Goal: Transaction & Acquisition: Purchase product/service

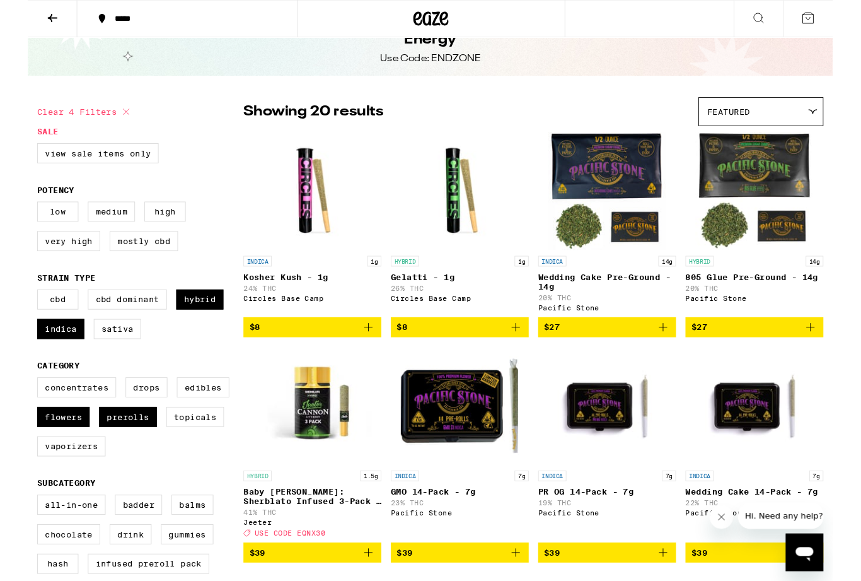
scroll to position [44, 0]
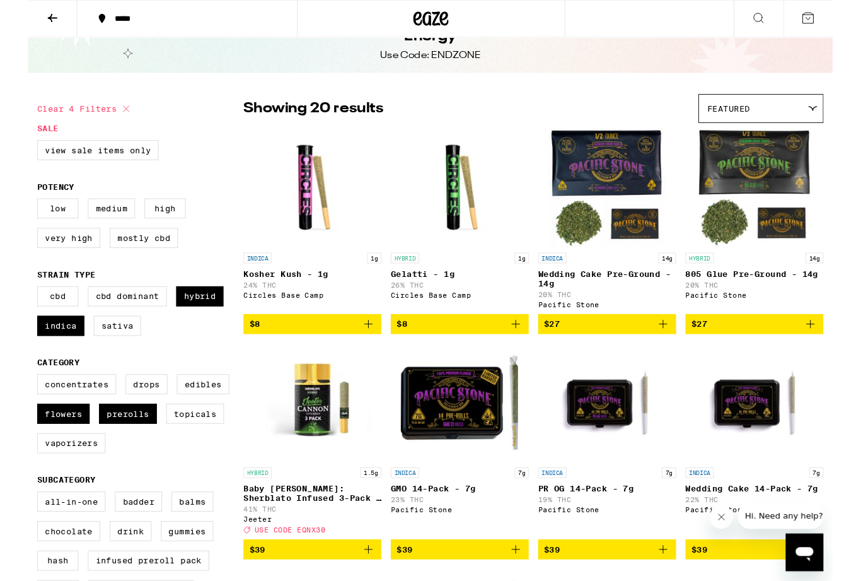
click at [361, 354] on icon "Add to bag" at bounding box center [364, 346] width 15 height 15
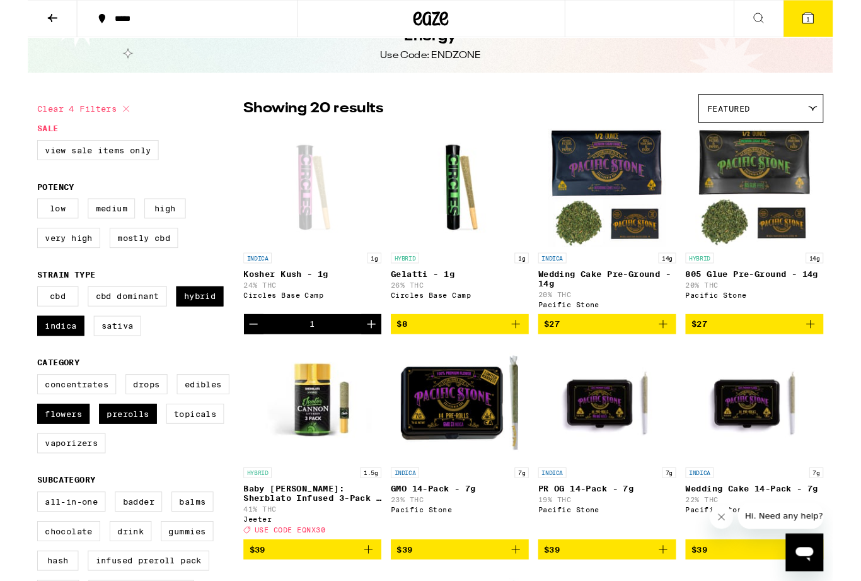
scroll to position [45, 0]
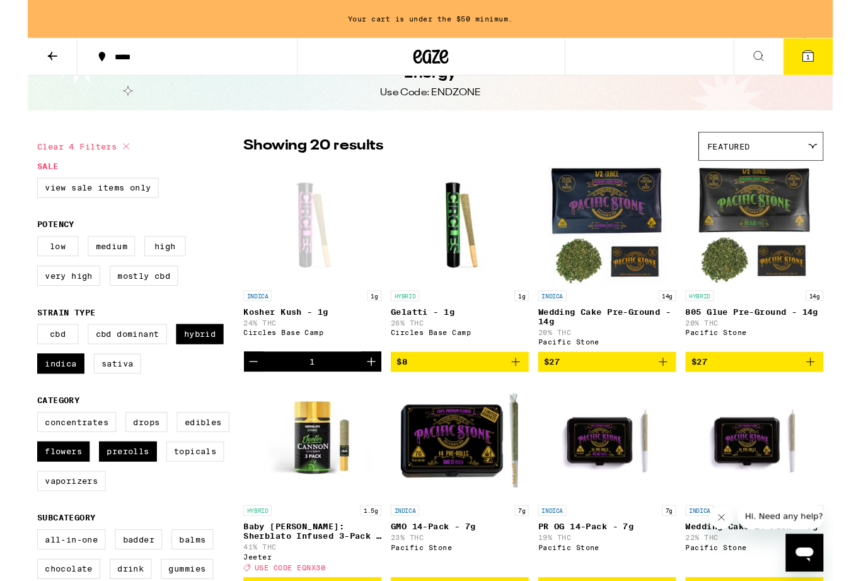
click at [524, 394] on icon "Add to bag" at bounding box center [522, 386] width 15 height 15
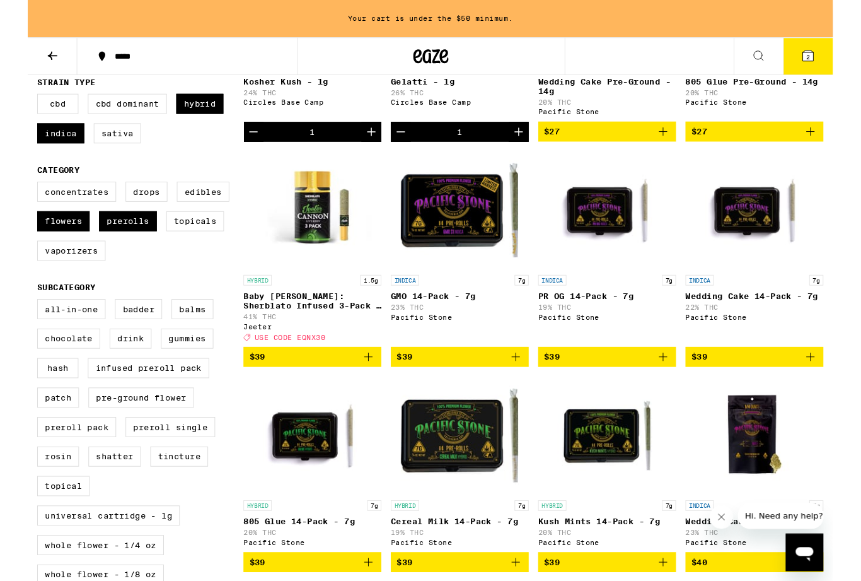
click at [378, 393] on button "$39" at bounding box center [305, 381] width 148 height 21
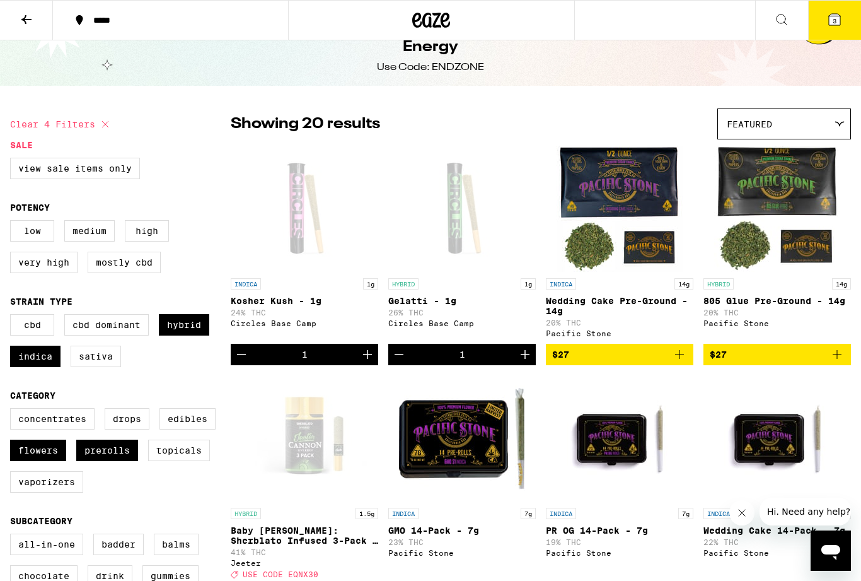
scroll to position [0, 0]
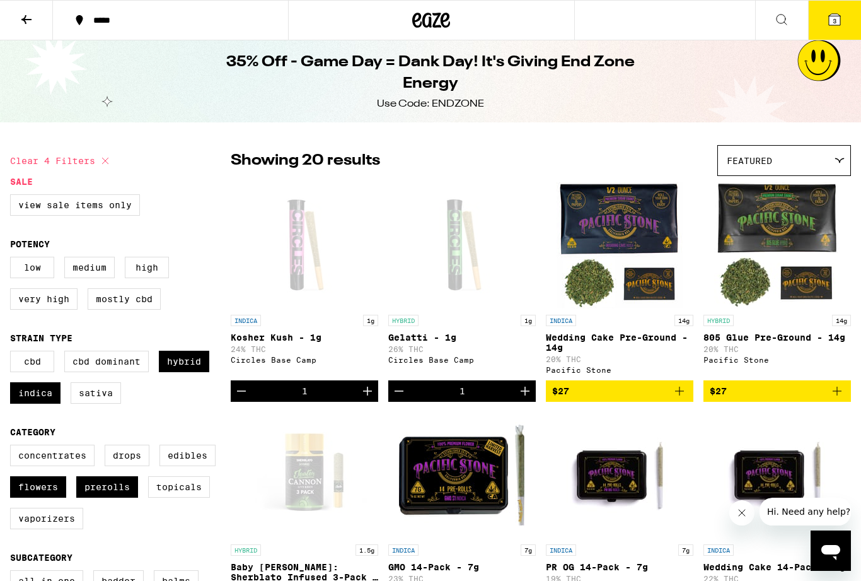
click at [17, 16] on button at bounding box center [26, 21] width 53 height 40
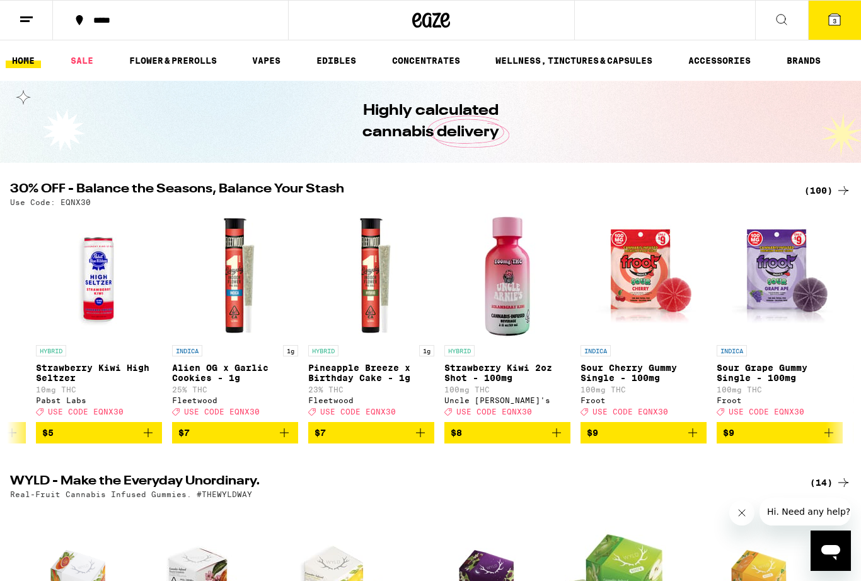
scroll to position [0, 1201]
click at [834, 194] on div "(100)" at bounding box center [828, 190] width 47 height 15
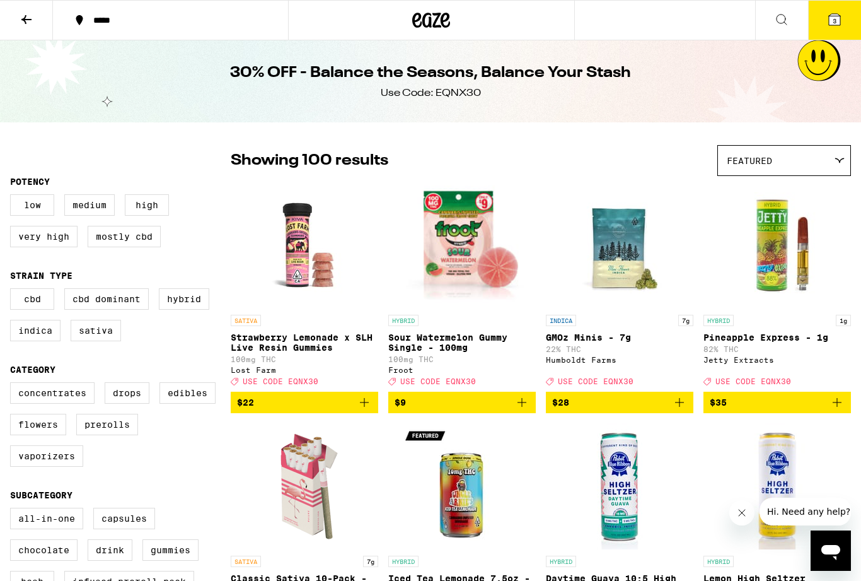
click at [42, 337] on label "Indica" at bounding box center [35, 330] width 50 height 21
click at [13, 291] on input "Indica" at bounding box center [13, 290] width 1 height 1
checkbox input "true"
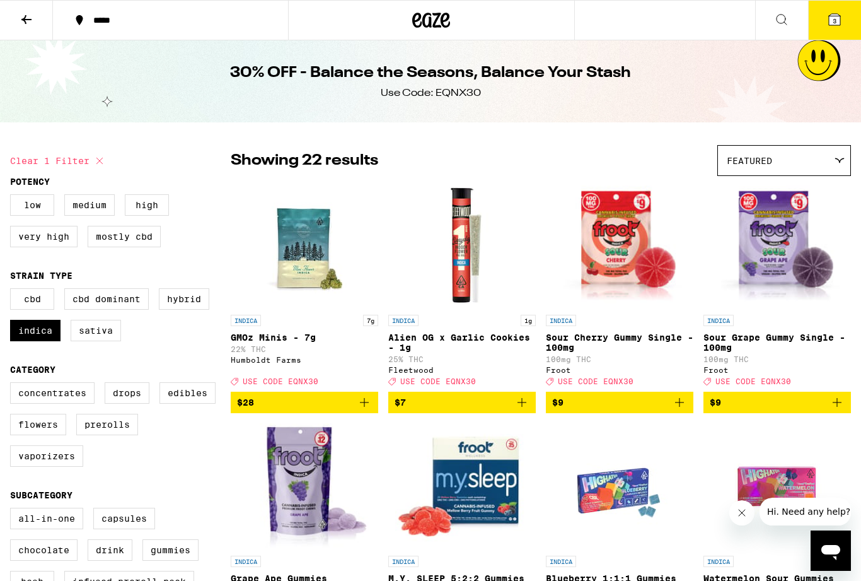
click at [184, 309] on label "Hybrid" at bounding box center [184, 298] width 50 height 21
click at [13, 291] on input "Hybrid" at bounding box center [13, 290] width 1 height 1
checkbox input "true"
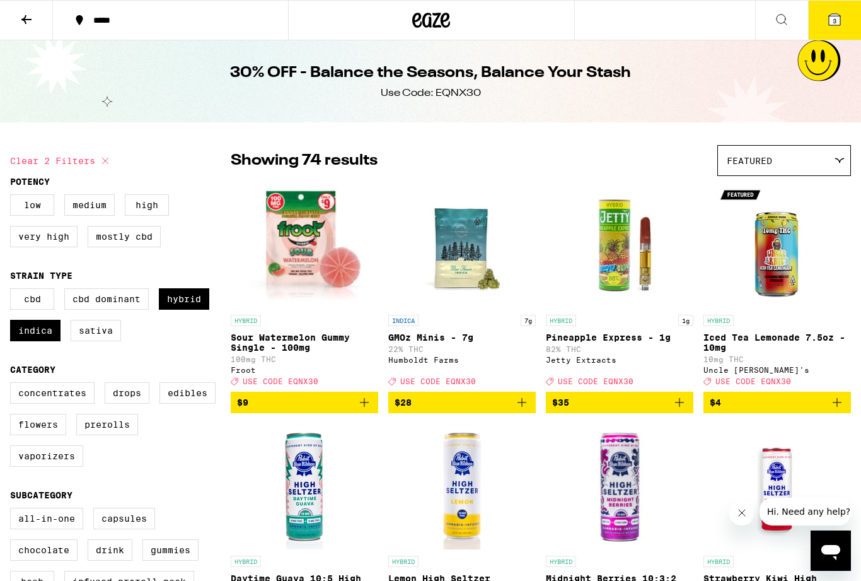
click at [33, 435] on label "Flowers" at bounding box center [38, 424] width 56 height 21
click at [13, 385] on input "Flowers" at bounding box center [13, 384] width 1 height 1
checkbox input "true"
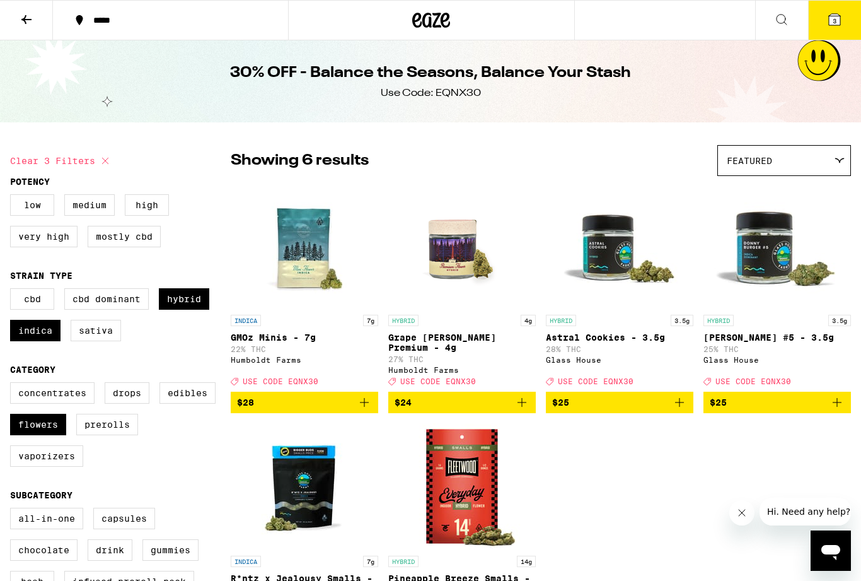
click at [104, 435] on label "Prerolls" at bounding box center [107, 424] width 62 height 21
click at [13, 385] on input "Prerolls" at bounding box center [13, 384] width 1 height 1
checkbox input "true"
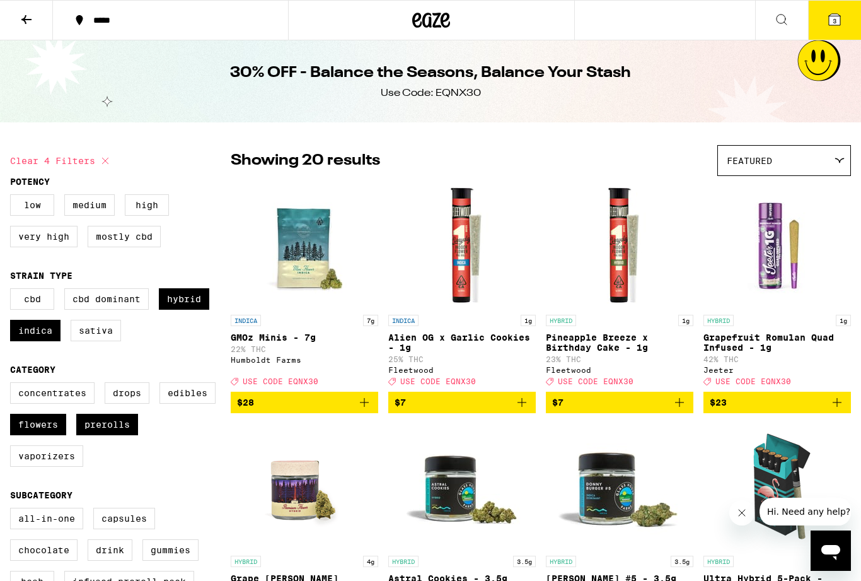
click at [835, 14] on icon at bounding box center [834, 19] width 11 height 11
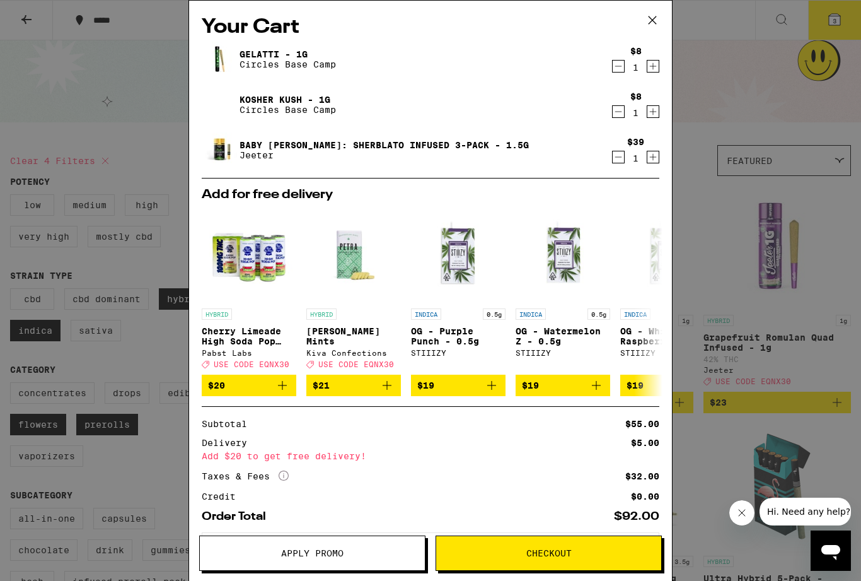
click at [614, 165] on icon "Decrement" at bounding box center [618, 156] width 11 height 15
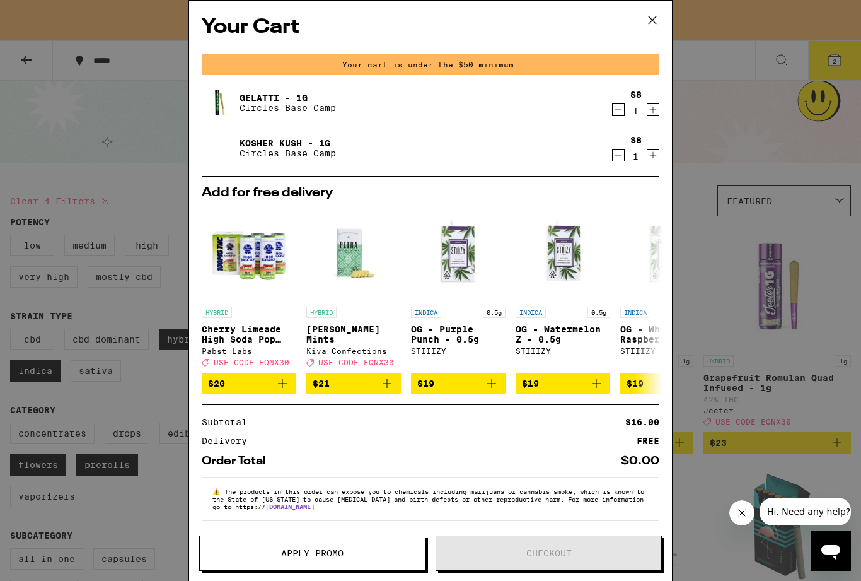
click at [614, 121] on div "Gelatti - 1g Circles Base Camp $8 1 Kosher Kush - 1g Circles Base Camp $8 1" at bounding box center [431, 130] width 458 height 91
click at [614, 163] on icon "Decrement" at bounding box center [618, 155] width 11 height 15
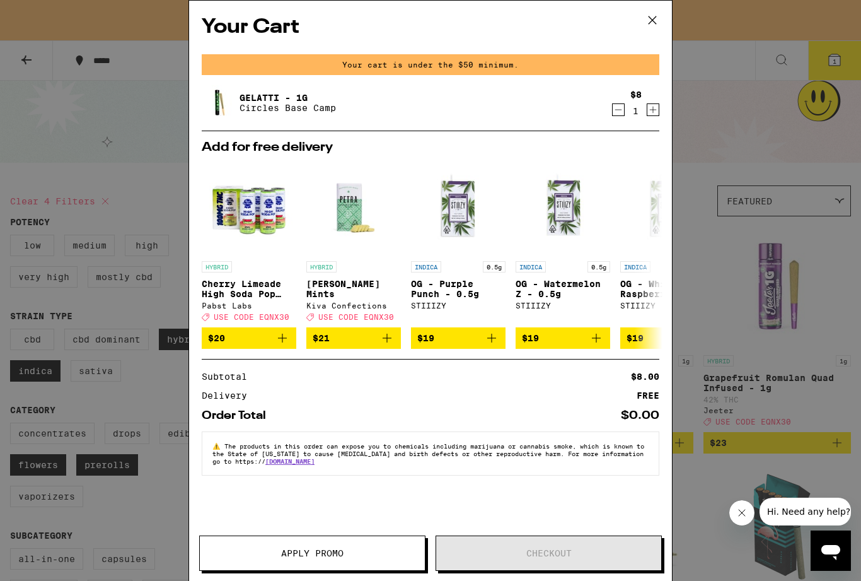
click at [615, 115] on icon "Decrement" at bounding box center [618, 109] width 11 height 15
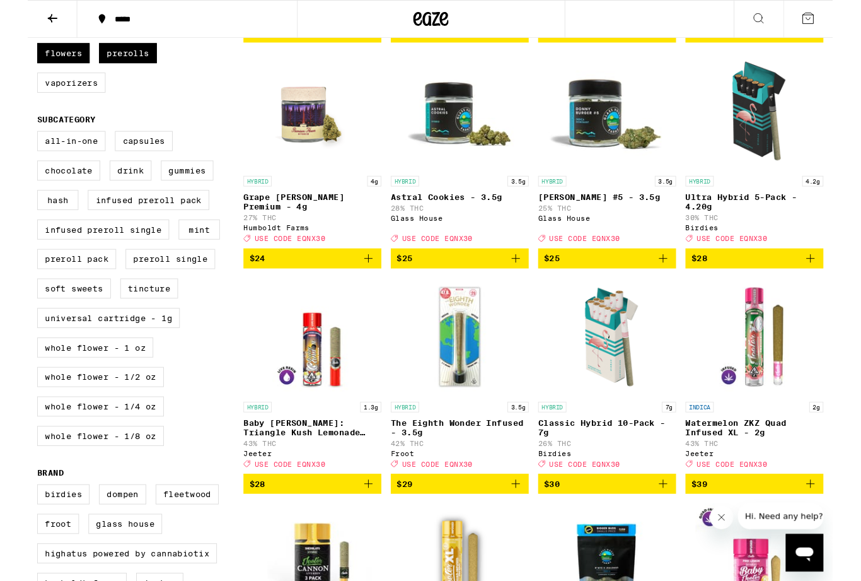
scroll to position [381, 0]
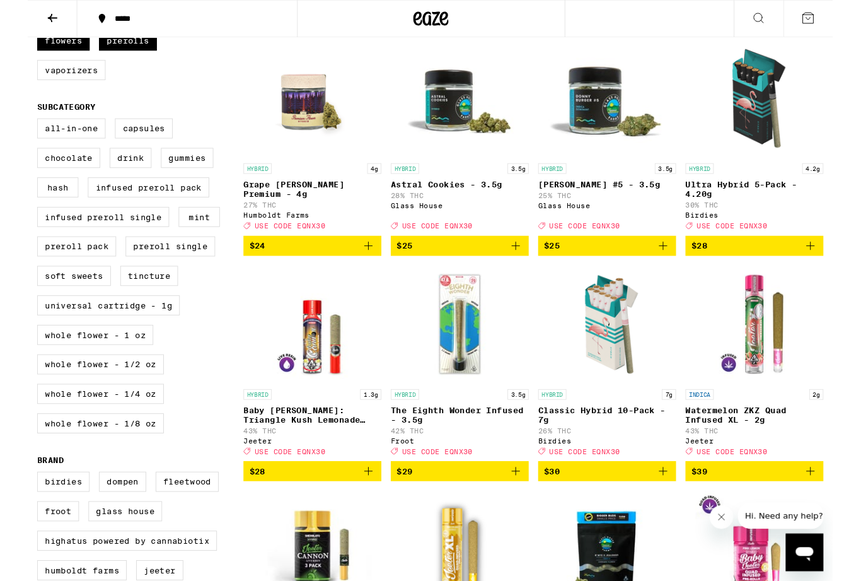
click at [839, 271] on icon "Add to bag" at bounding box center [837, 262] width 15 height 15
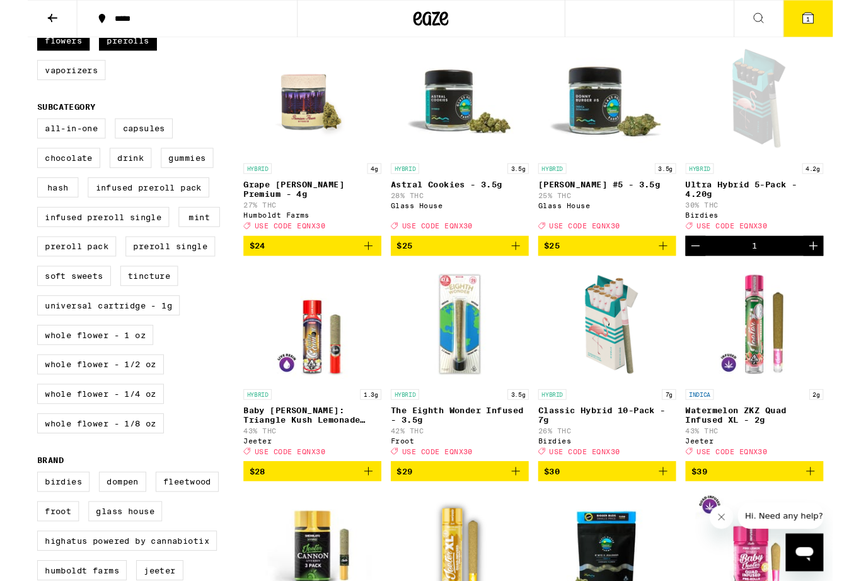
scroll to position [381, 0]
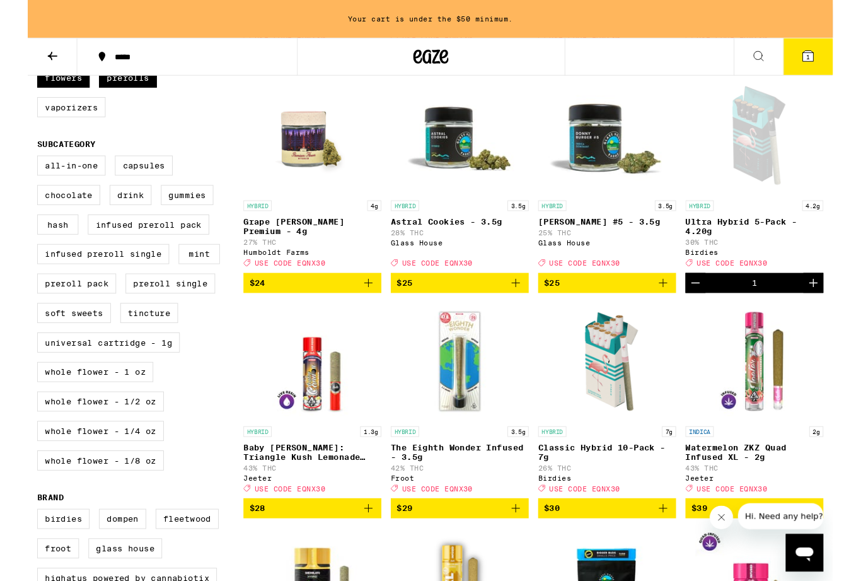
click at [679, 551] on icon "Add to bag" at bounding box center [679, 543] width 15 height 15
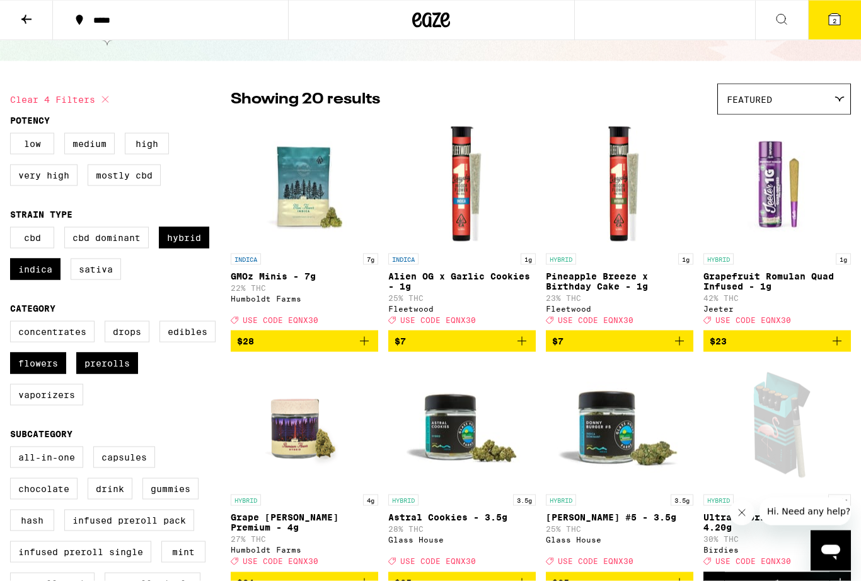
scroll to position [0, 0]
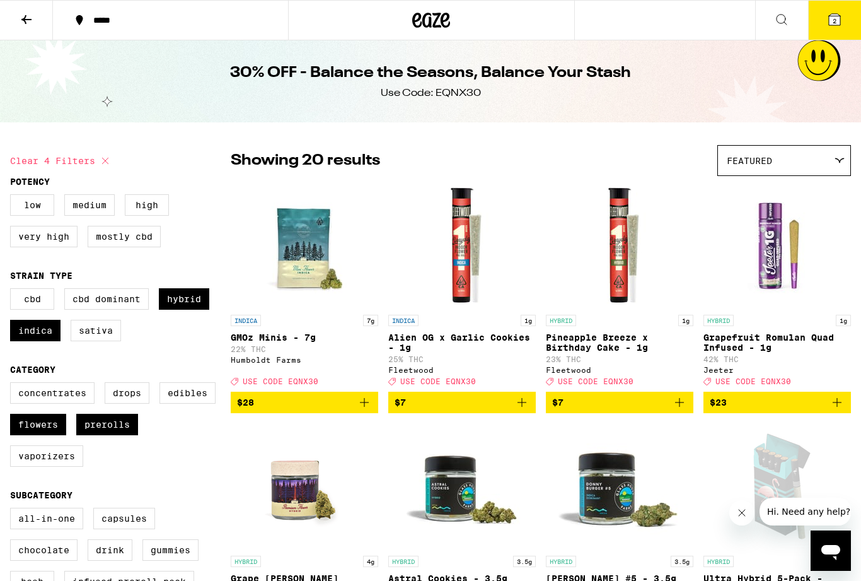
click at [371, 410] on icon "Add to bag" at bounding box center [364, 402] width 15 height 15
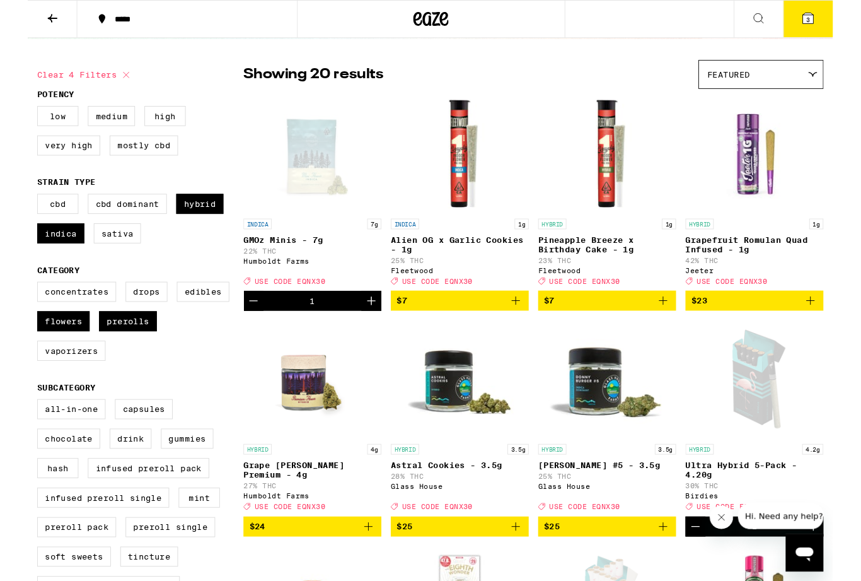
scroll to position [109, 0]
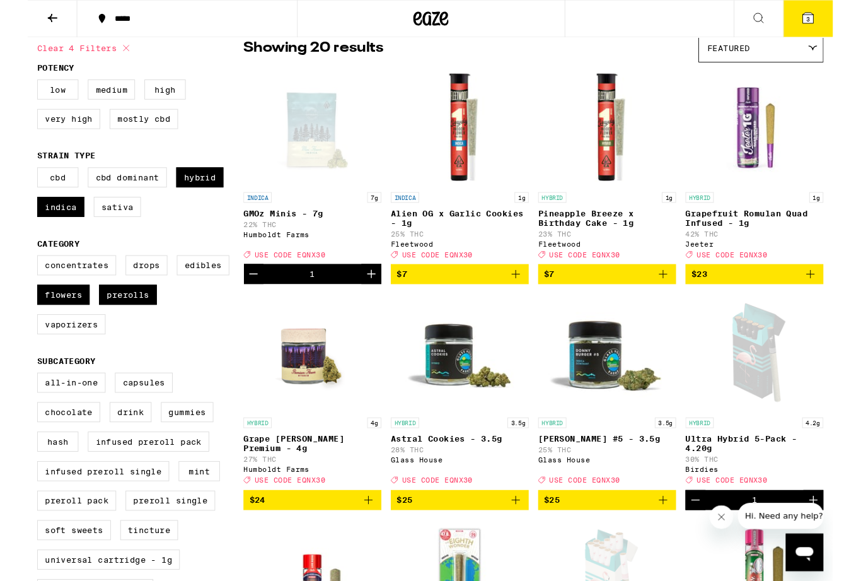
click at [525, 298] on icon "Add to bag" at bounding box center [522, 293] width 15 height 15
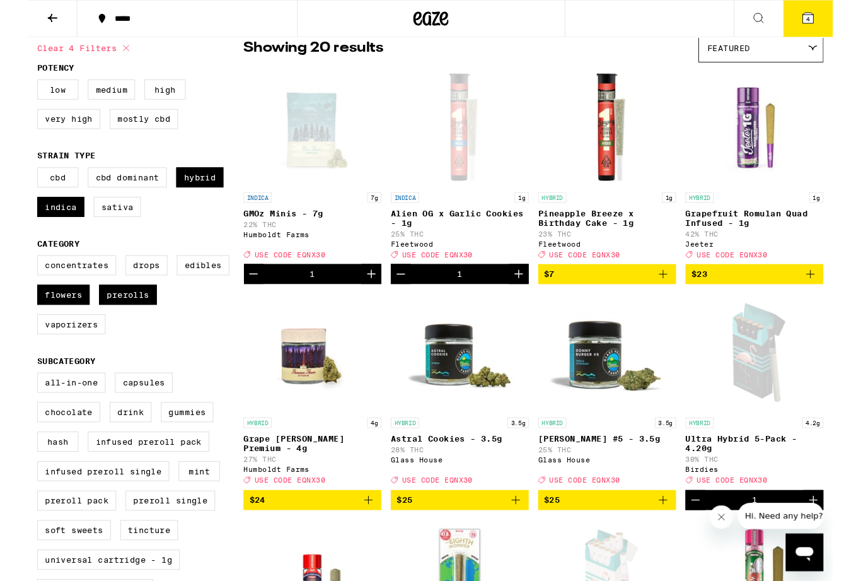
scroll to position [110, 0]
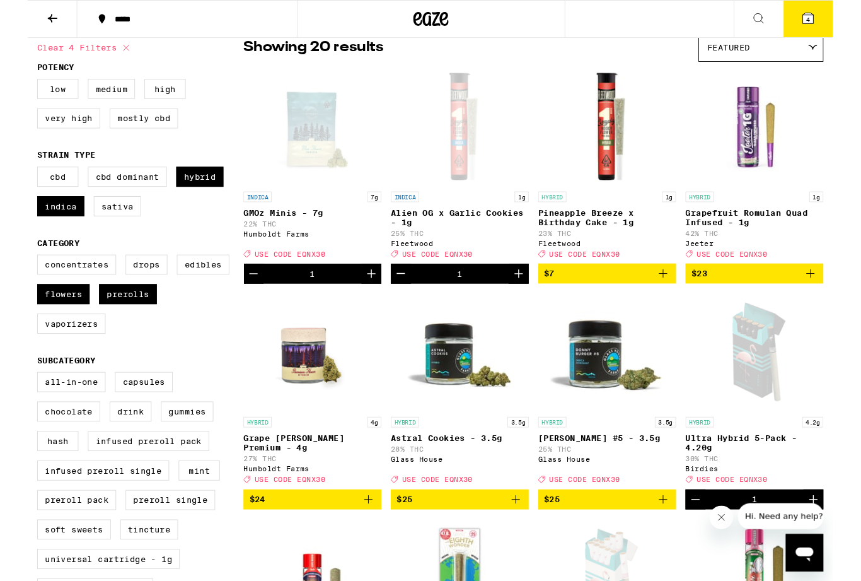
click at [672, 300] on icon "Add to bag" at bounding box center [679, 292] width 15 height 15
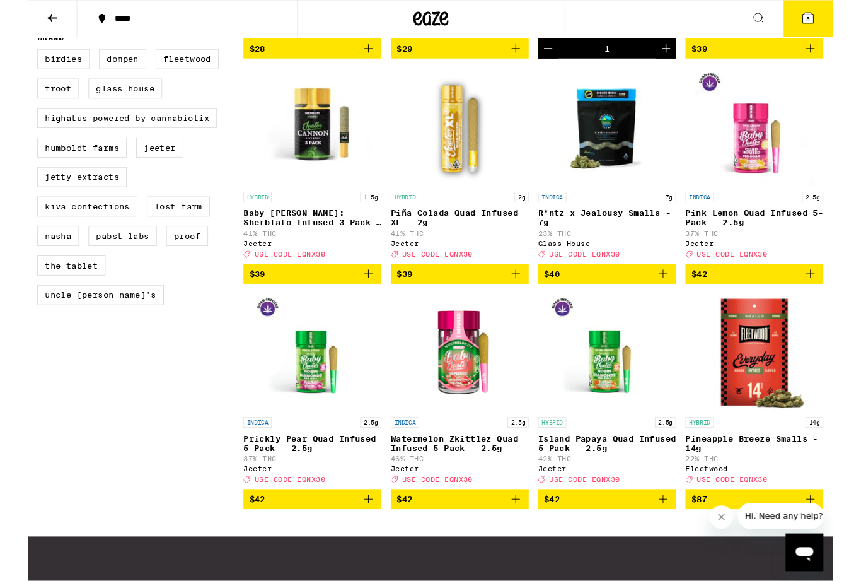
scroll to position [833, 0]
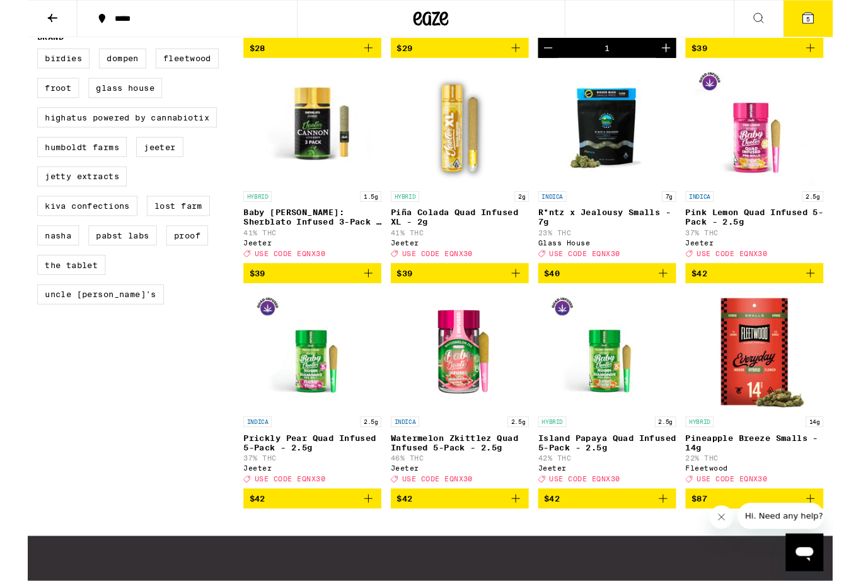
click at [678, 300] on icon "Add to bag" at bounding box center [679, 292] width 15 height 15
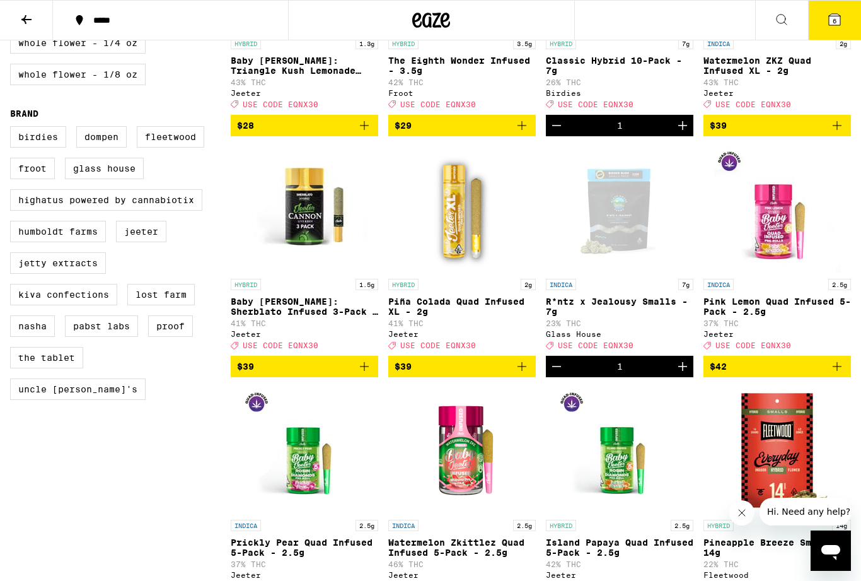
scroll to position [754, 0]
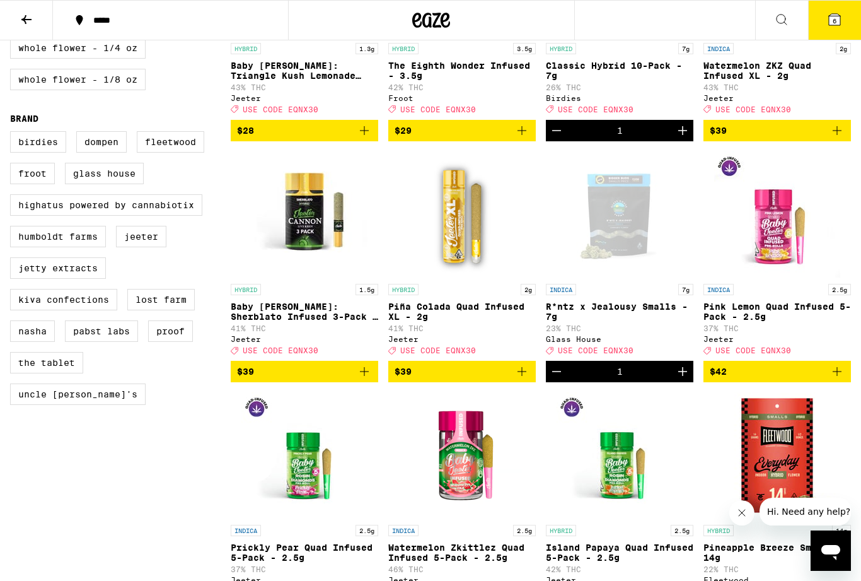
click at [370, 379] on icon "Add to bag" at bounding box center [364, 371] width 15 height 15
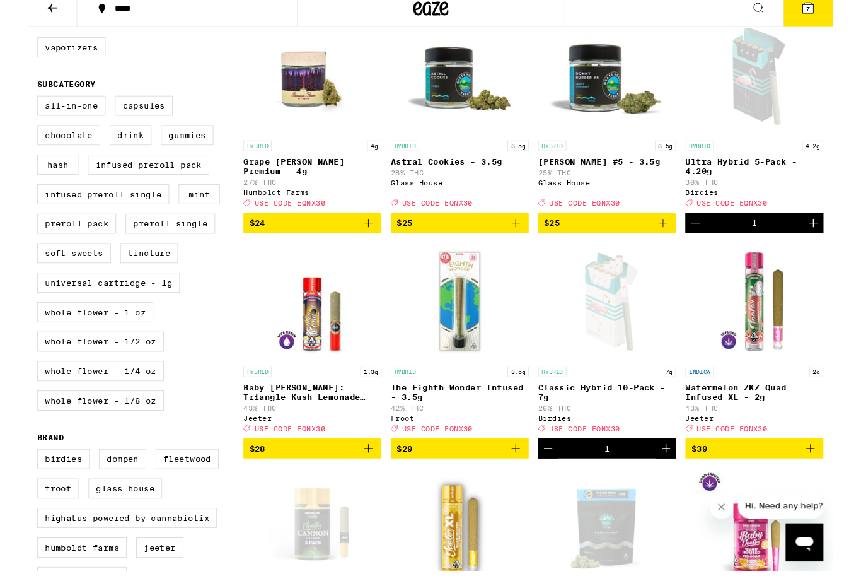
scroll to position [416, 0]
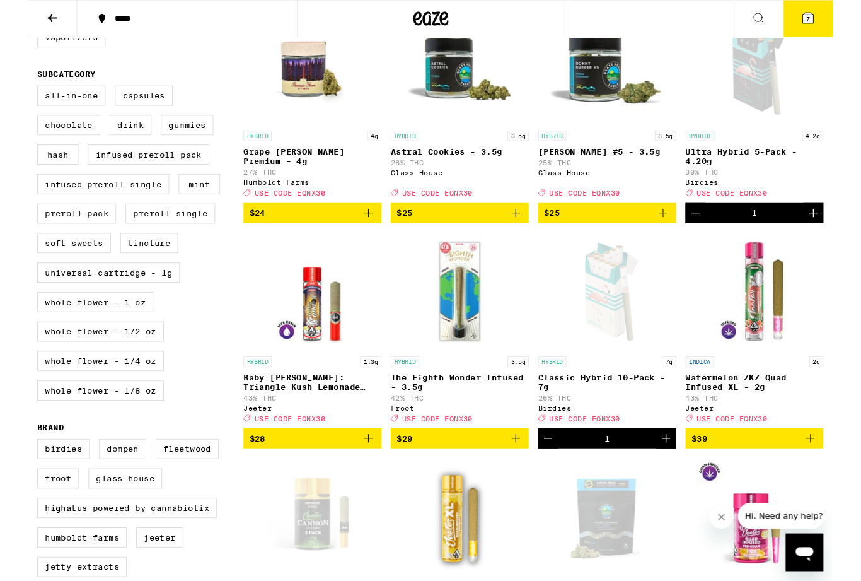
click at [513, 477] on span "$29" at bounding box center [462, 469] width 135 height 15
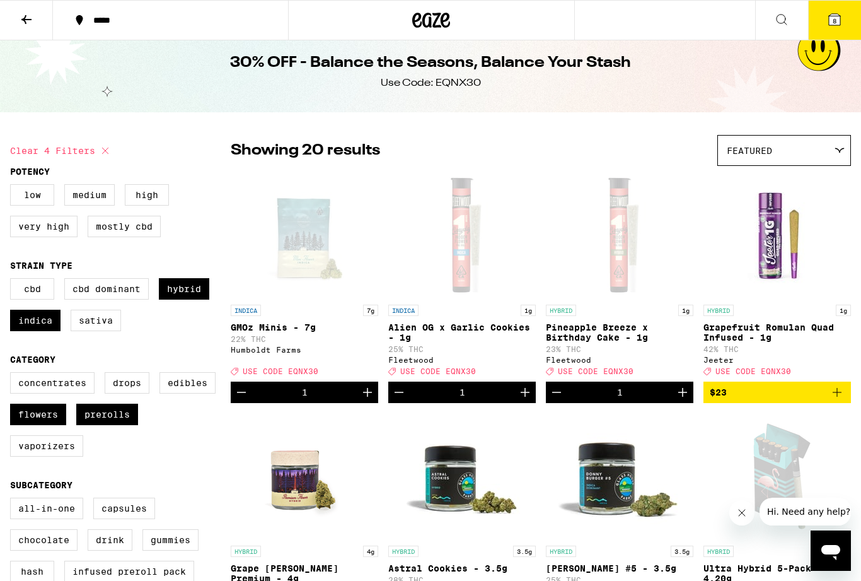
scroll to position [0, 0]
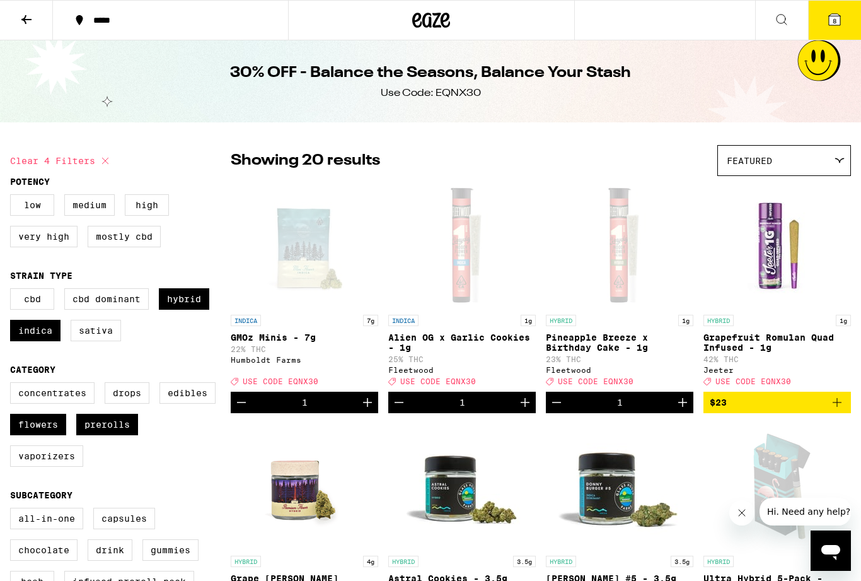
click at [840, 30] on button "8" at bounding box center [834, 20] width 53 height 39
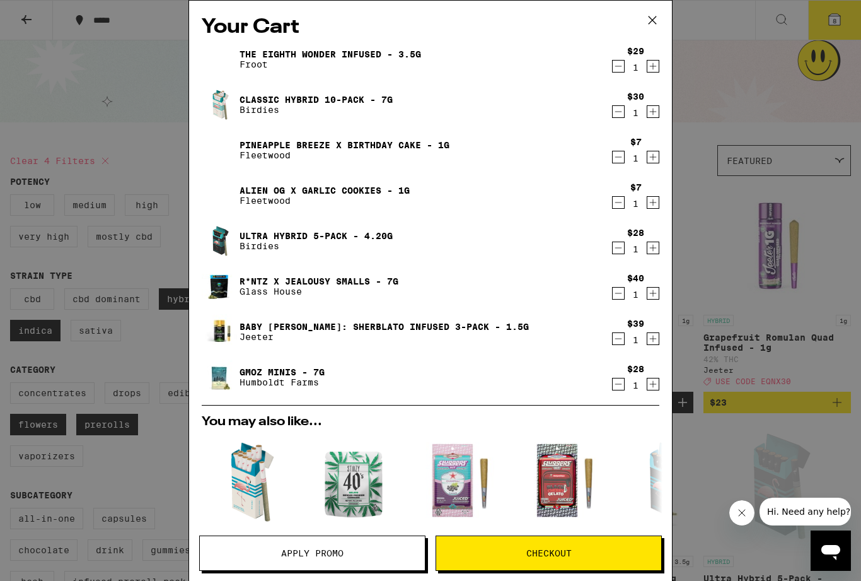
click at [844, 113] on div "Your Cart The Eighth Wonder Infused - 3.5g Froot $29 1 Classic Hybrid 10-Pack -…" at bounding box center [430, 290] width 861 height 581
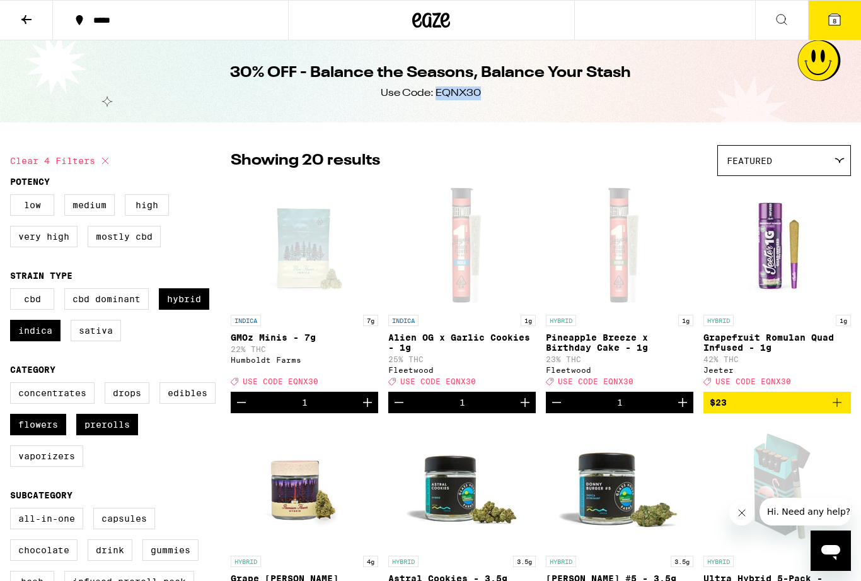
copy div "EQNX30"
click at [843, 24] on button "8" at bounding box center [834, 20] width 53 height 39
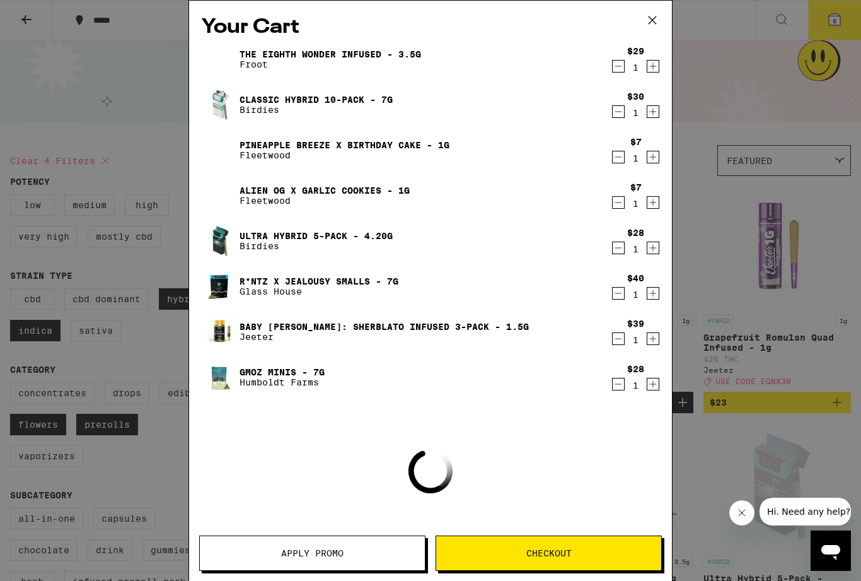
click at [363, 552] on span "Apply Promo" at bounding box center [312, 553] width 225 height 9
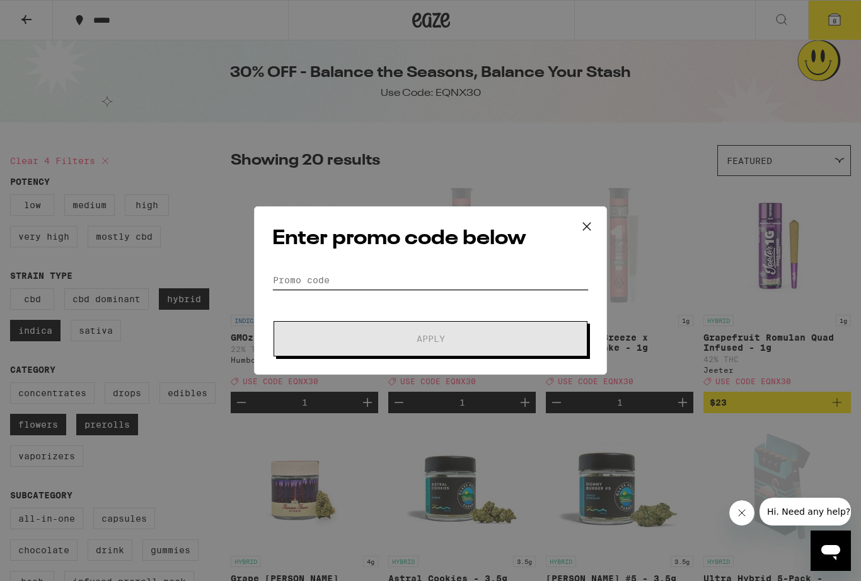
click at [364, 281] on input "Promo Code" at bounding box center [430, 280] width 317 height 19
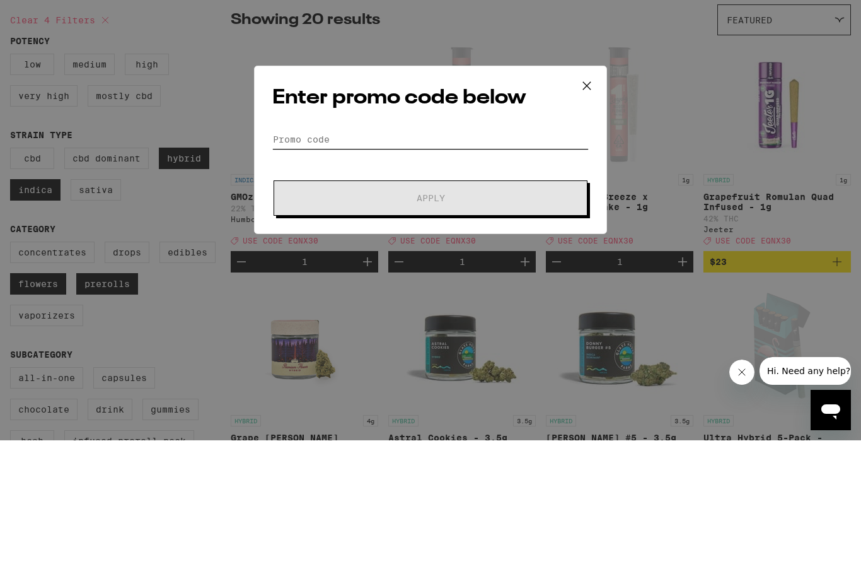
click at [301, 271] on input "Promo Code" at bounding box center [430, 280] width 317 height 19
click at [300, 271] on input "Promo Code" at bounding box center [430, 280] width 317 height 19
paste input "EQNX30"
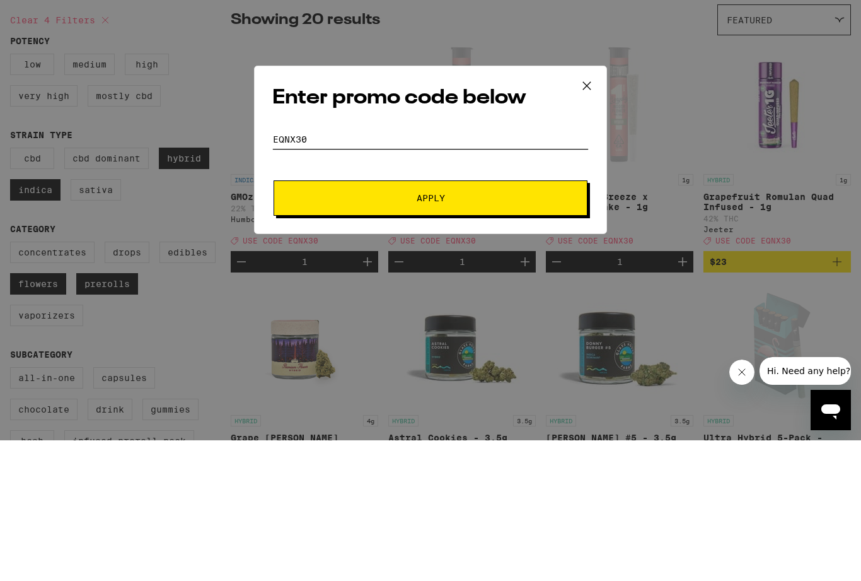
type input "EQNX30"
click at [404, 321] on button "Apply" at bounding box center [431, 338] width 314 height 35
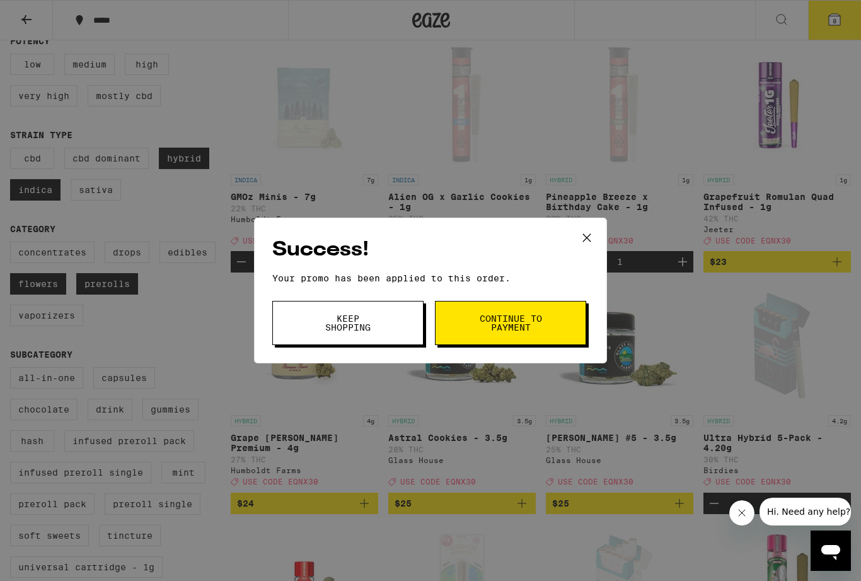
click at [521, 330] on span "Continue to payment" at bounding box center [511, 323] width 64 height 18
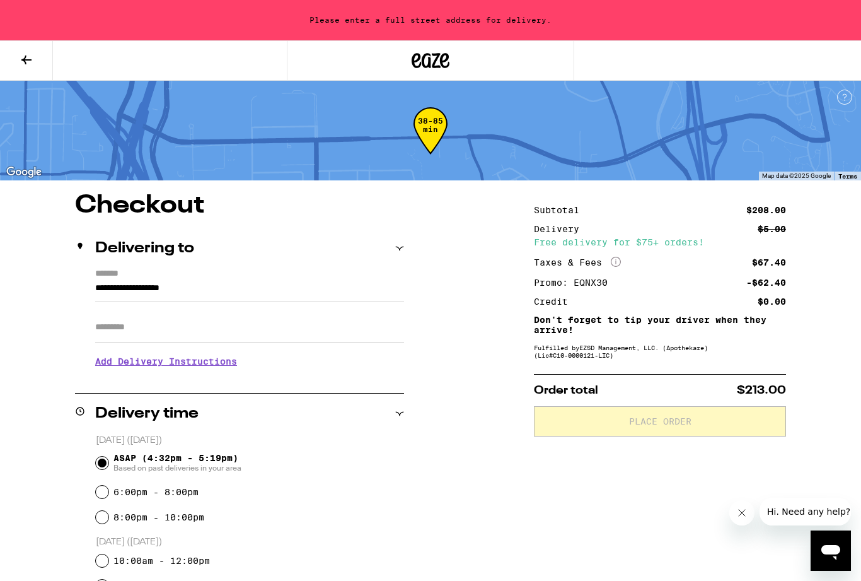
click at [373, 311] on div "Apt/Suite" at bounding box center [249, 322] width 309 height 40
click at [367, 299] on input "**********" at bounding box center [249, 291] width 309 height 21
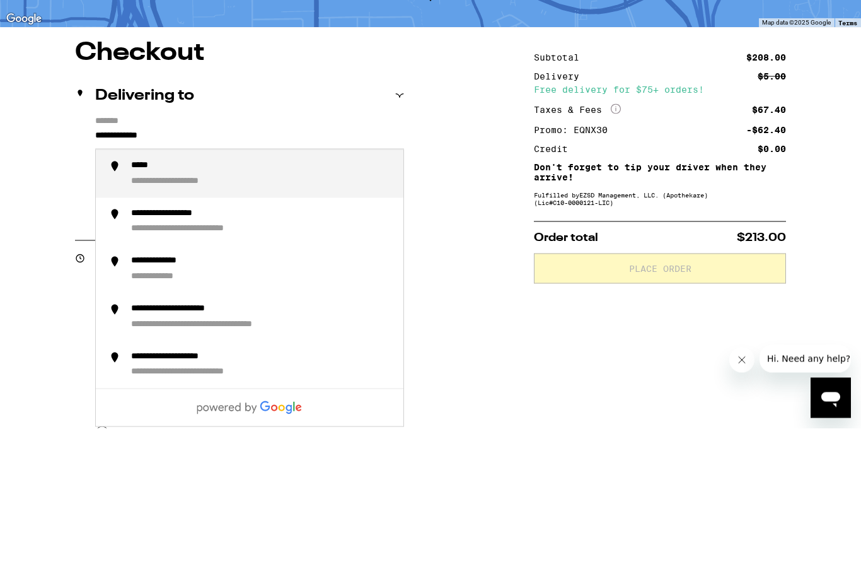
scroll to position [153, 0]
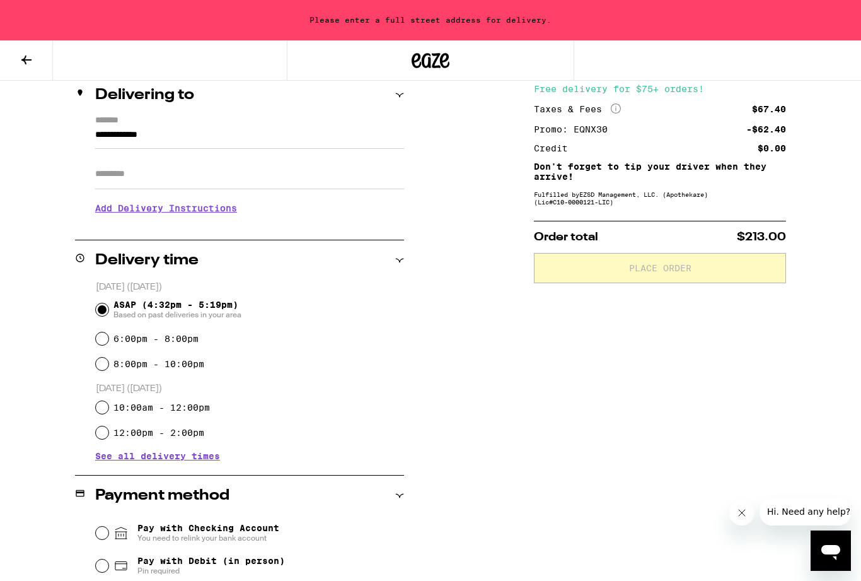
click at [225, 142] on input "**********" at bounding box center [249, 137] width 309 height 21
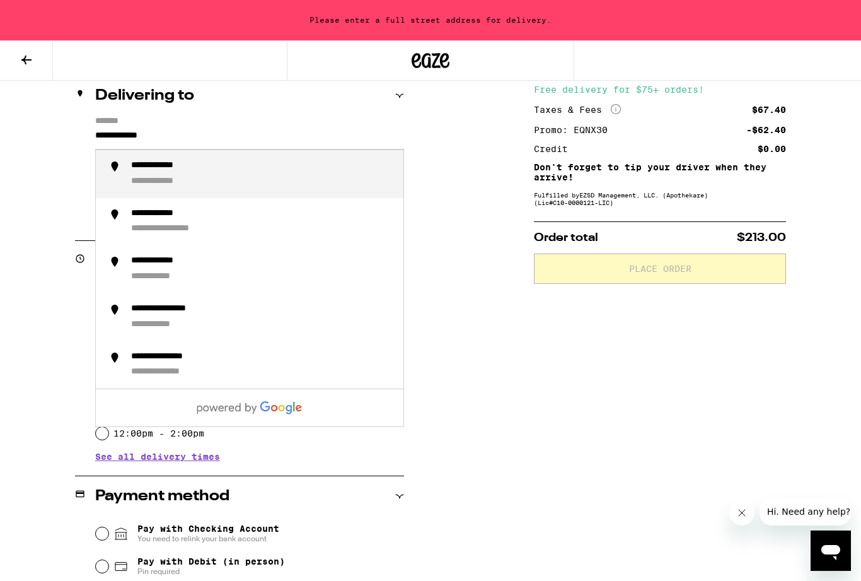
click at [168, 170] on div "**********" at bounding box center [168, 166] width 74 height 12
type input "**********"
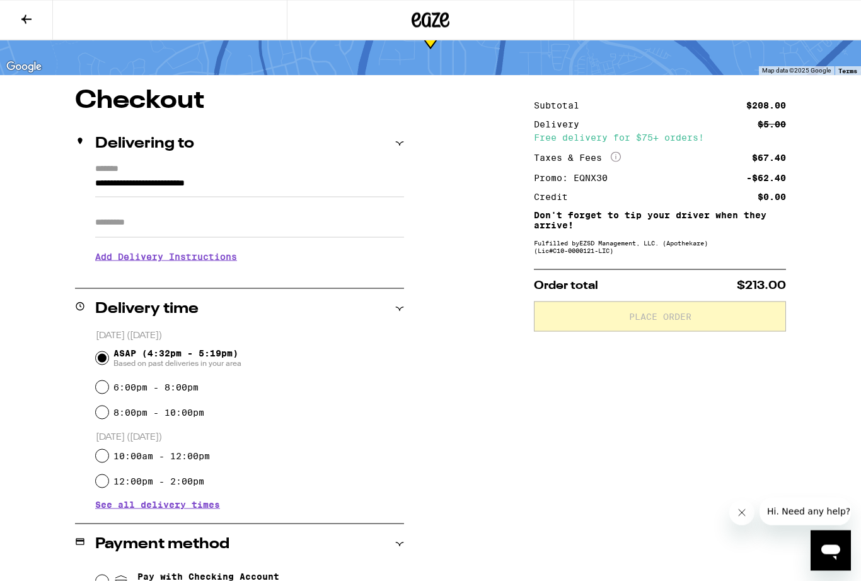
scroll to position [0, 0]
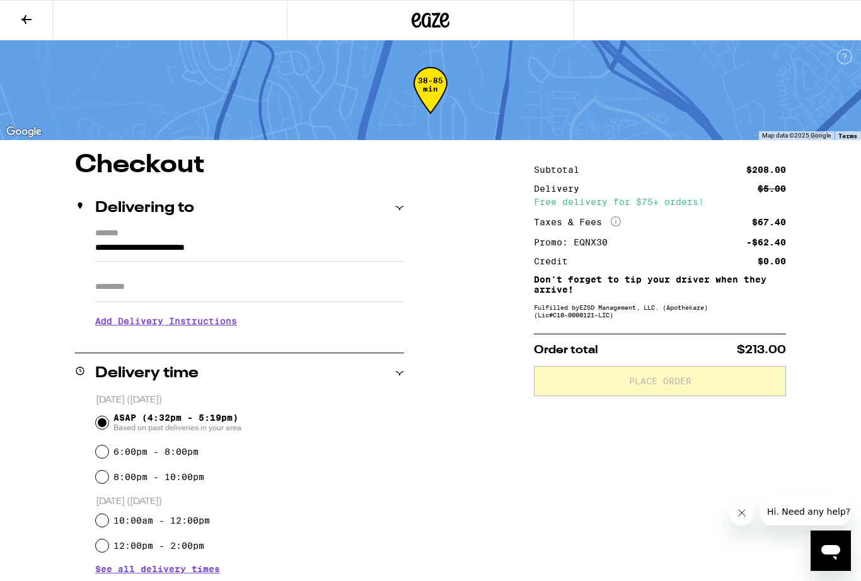
click at [31, 14] on icon at bounding box center [26, 19] width 15 height 15
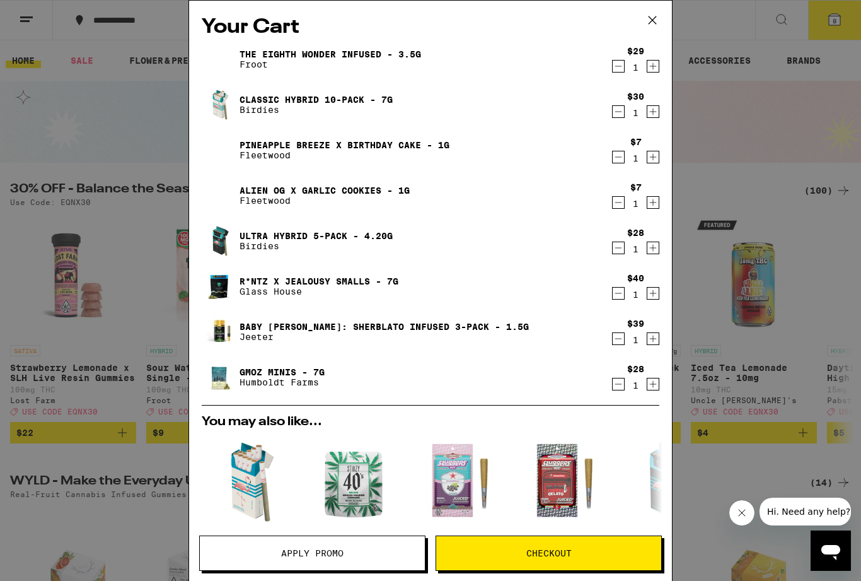
click at [614, 342] on icon "Decrement" at bounding box center [618, 338] width 11 height 15
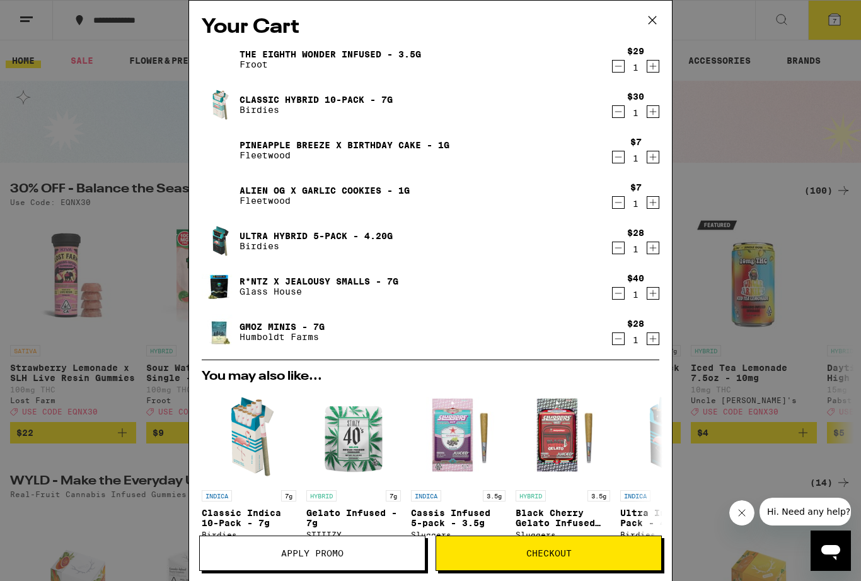
click at [614, 64] on icon "Decrement" at bounding box center [618, 66] width 11 height 15
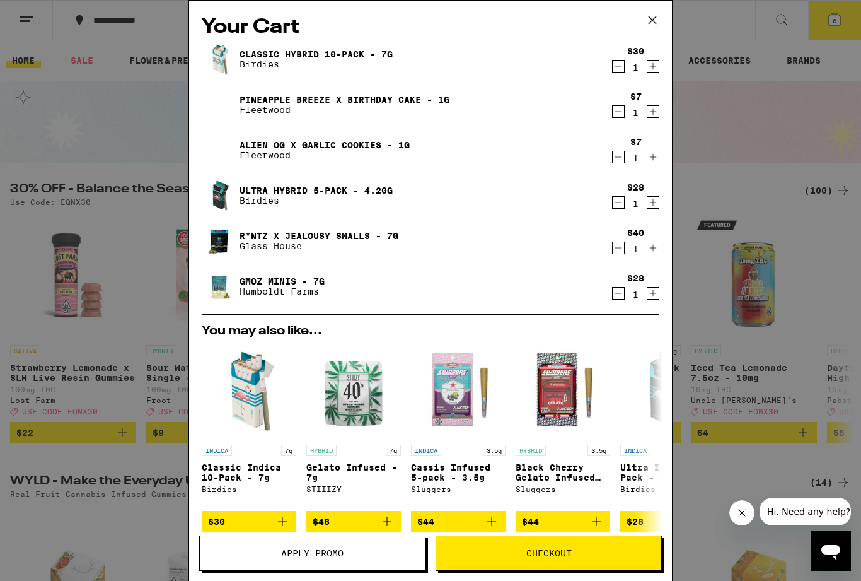
click at [562, 561] on button "Checkout" at bounding box center [549, 552] width 226 height 35
